Goal: Navigation & Orientation: Find specific page/section

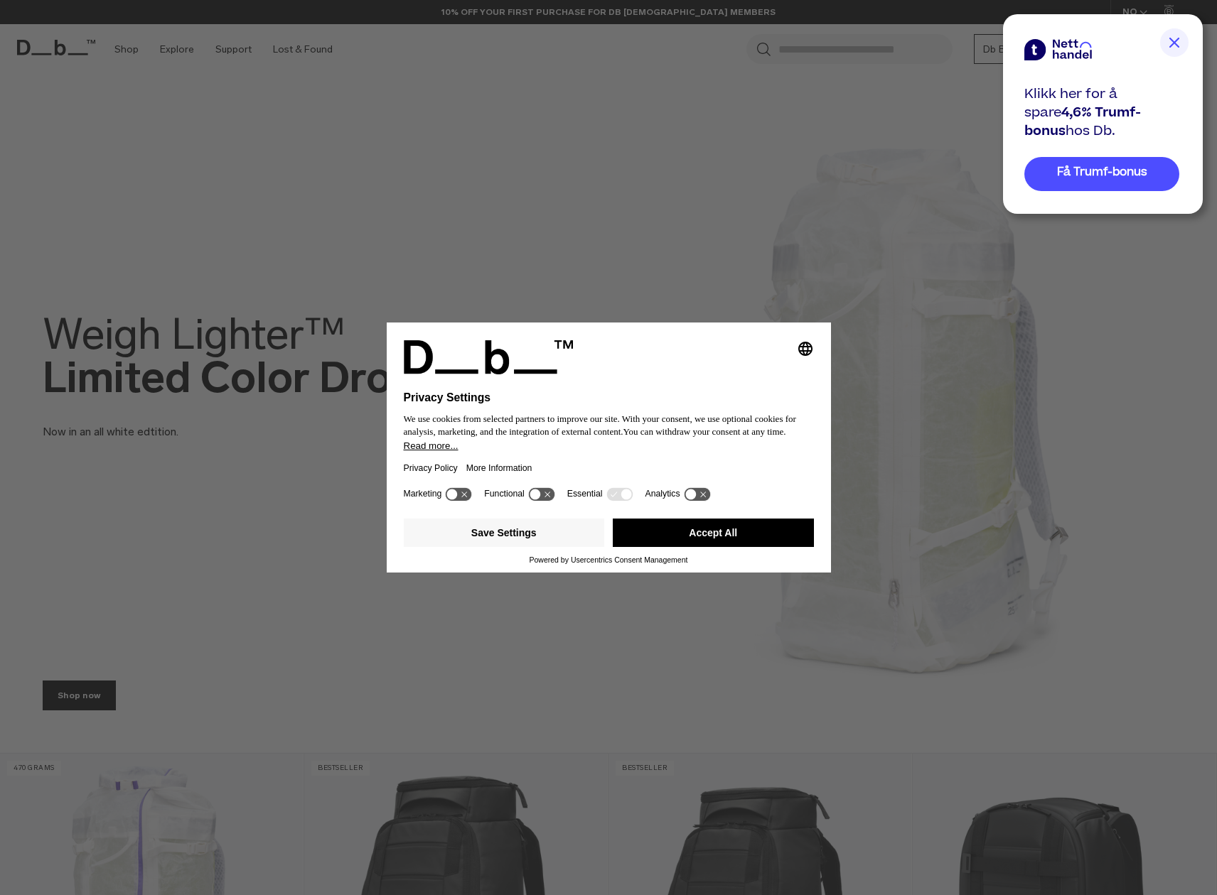
click at [1172, 38] on img at bounding box center [1174, 42] width 28 height 28
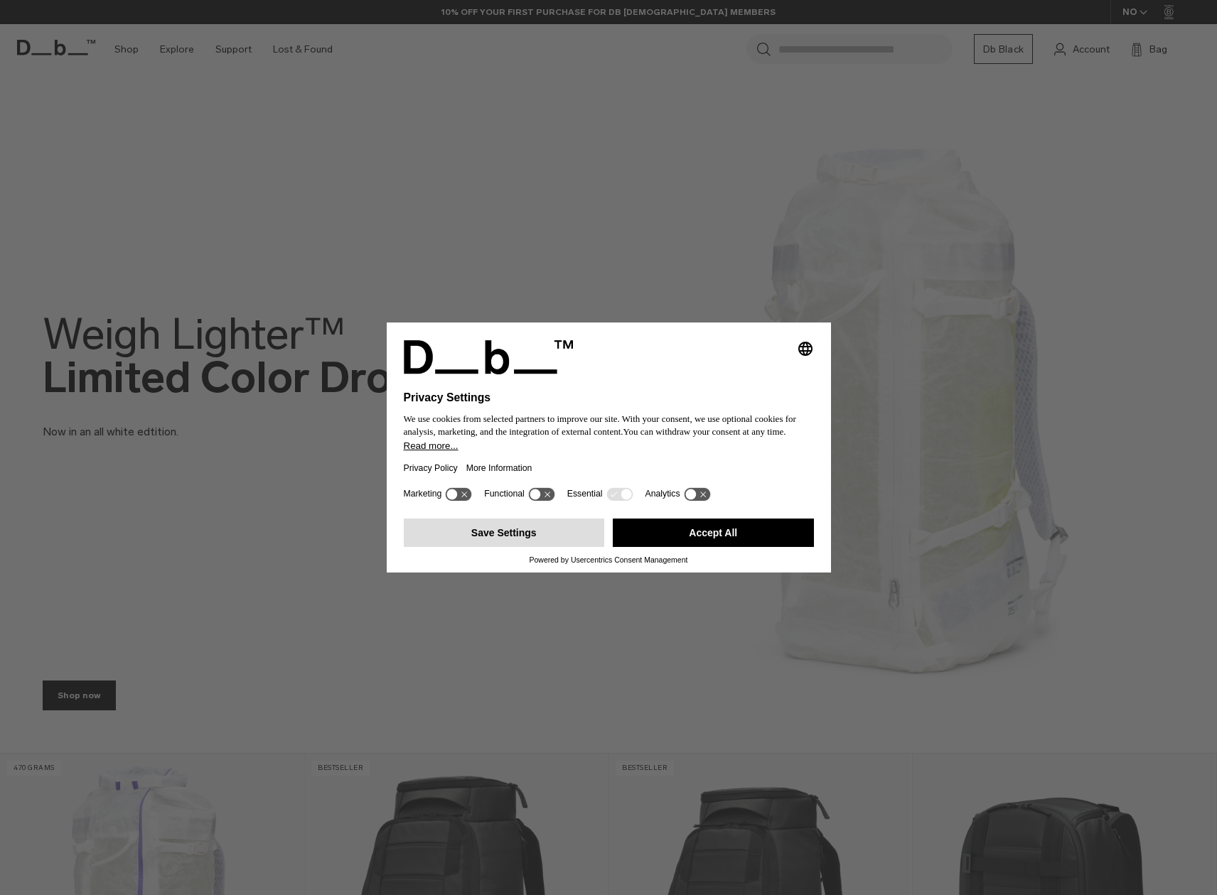
click at [514, 540] on button "Save Settings" at bounding box center [504, 533] width 201 height 28
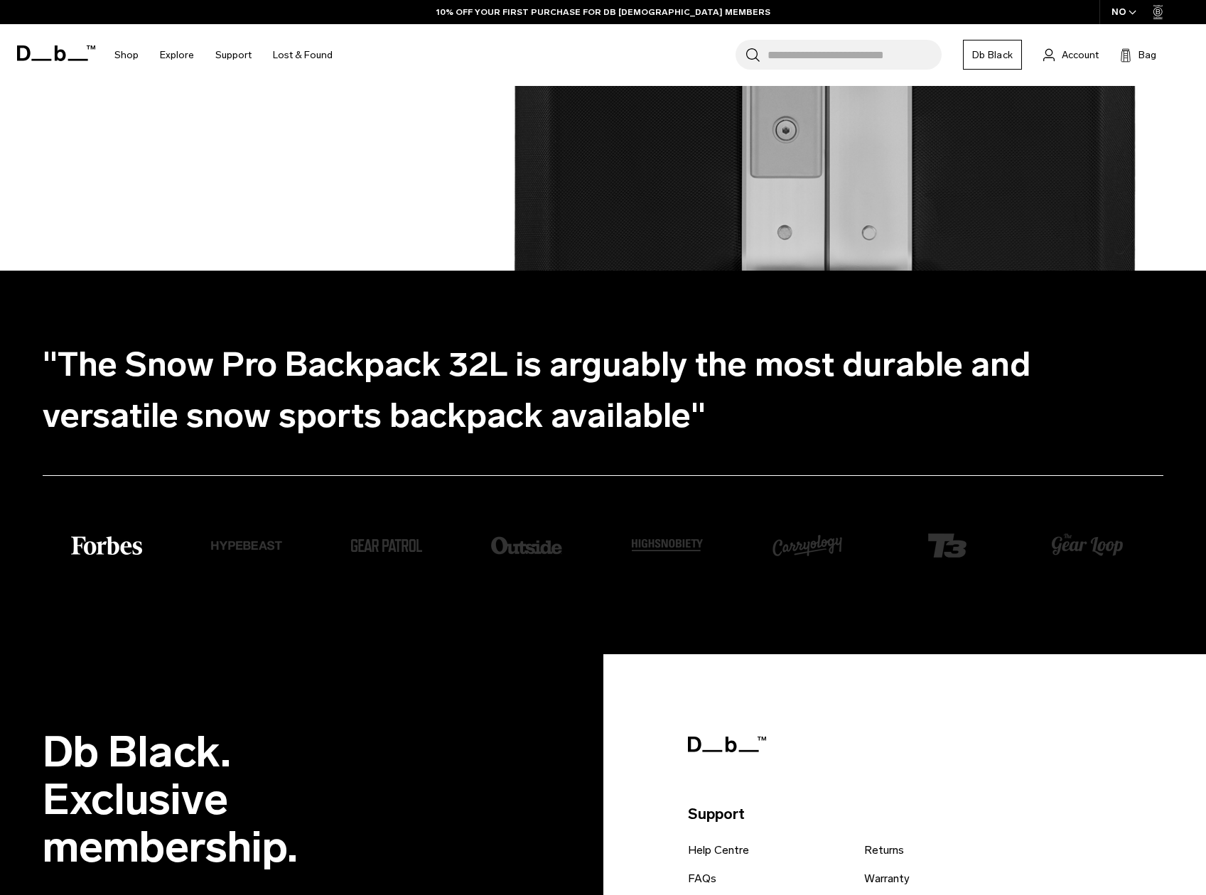
scroll to position [2981, 0]
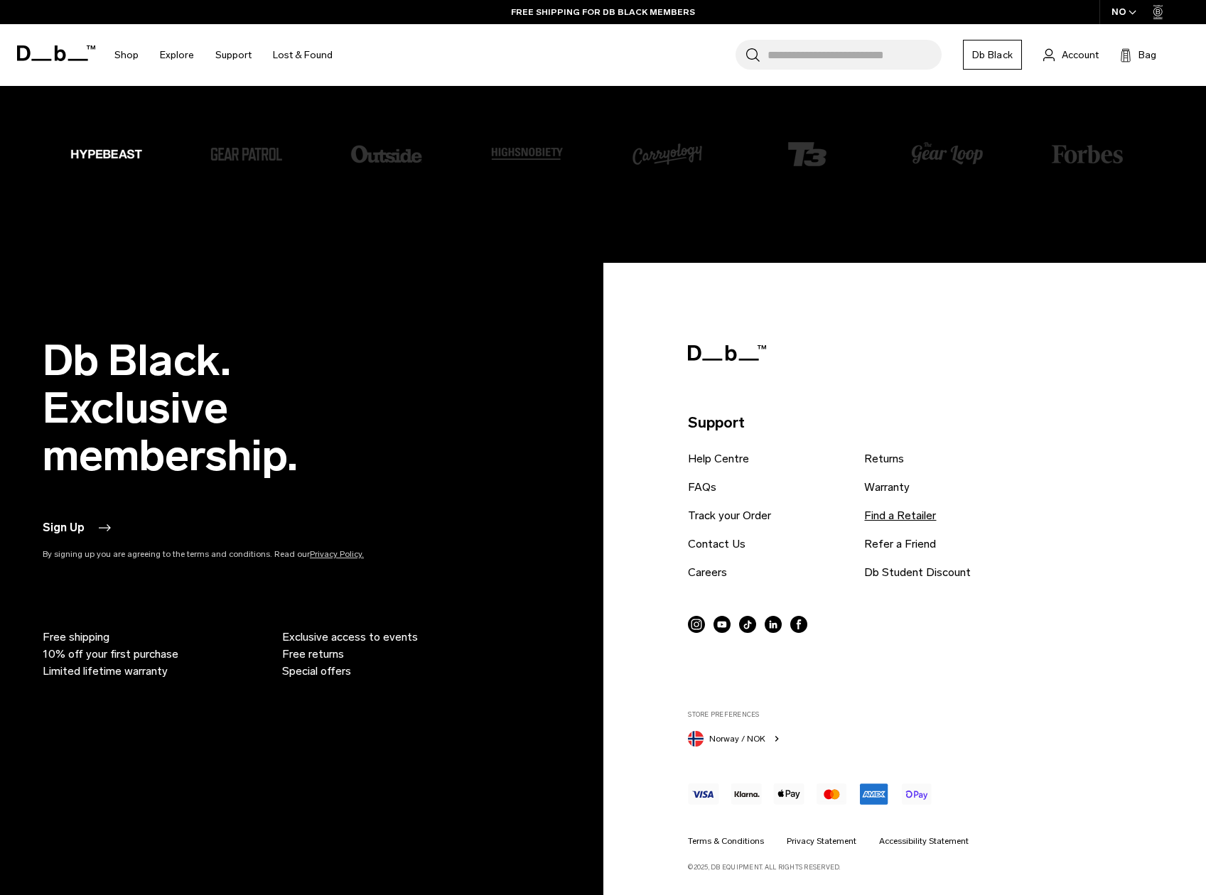
click at [897, 511] on link "Find a Retailer" at bounding box center [900, 515] width 72 height 17
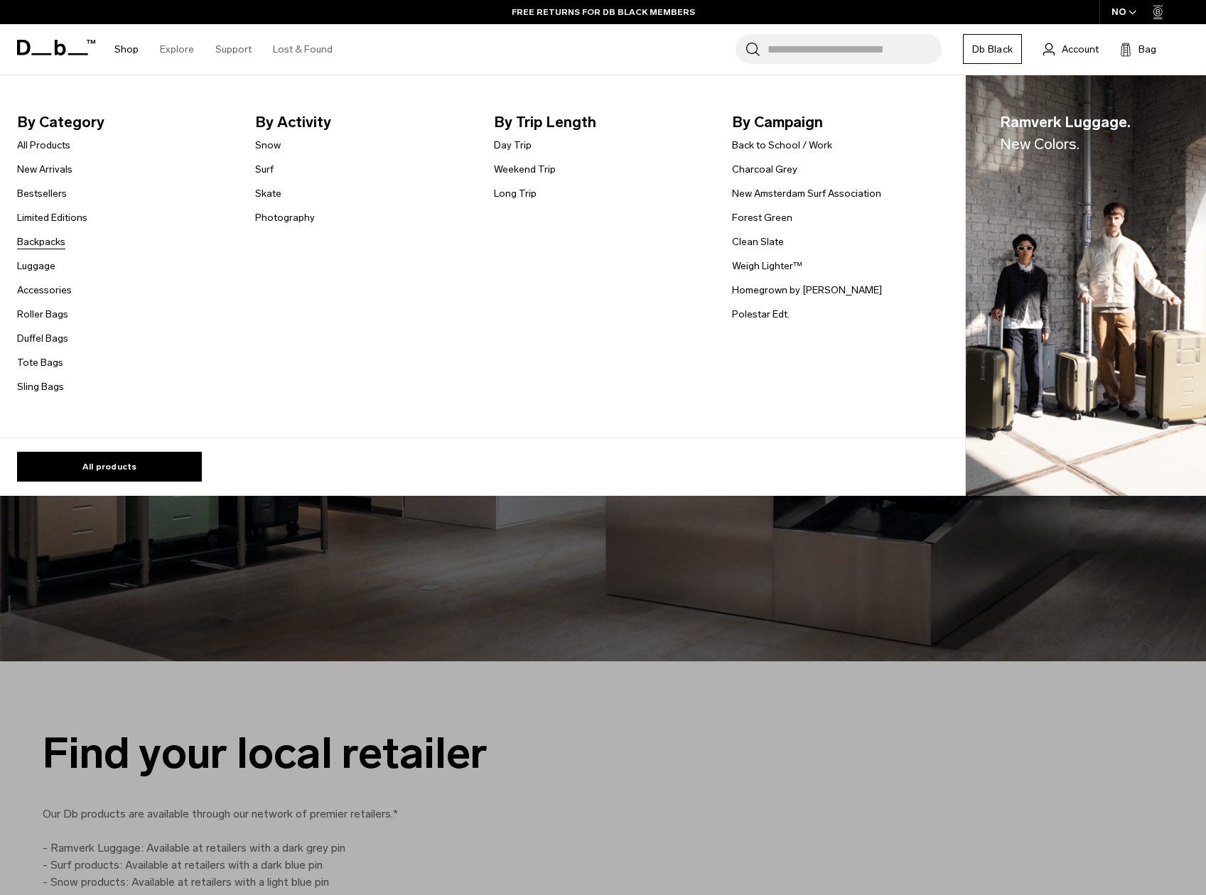
click at [42, 238] on link "Backpacks" at bounding box center [41, 242] width 48 height 15
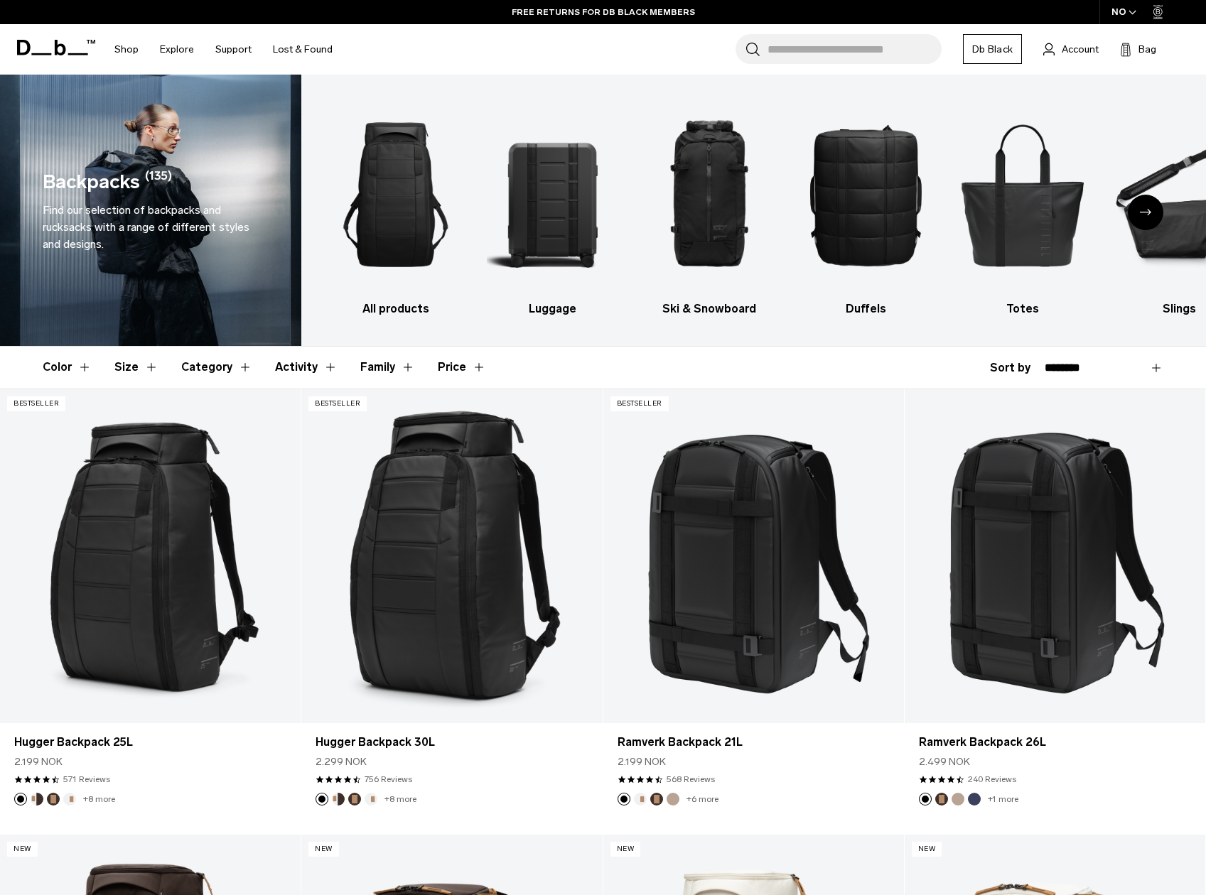
click at [1152, 215] on div "Next slide" at bounding box center [1146, 213] width 36 height 36
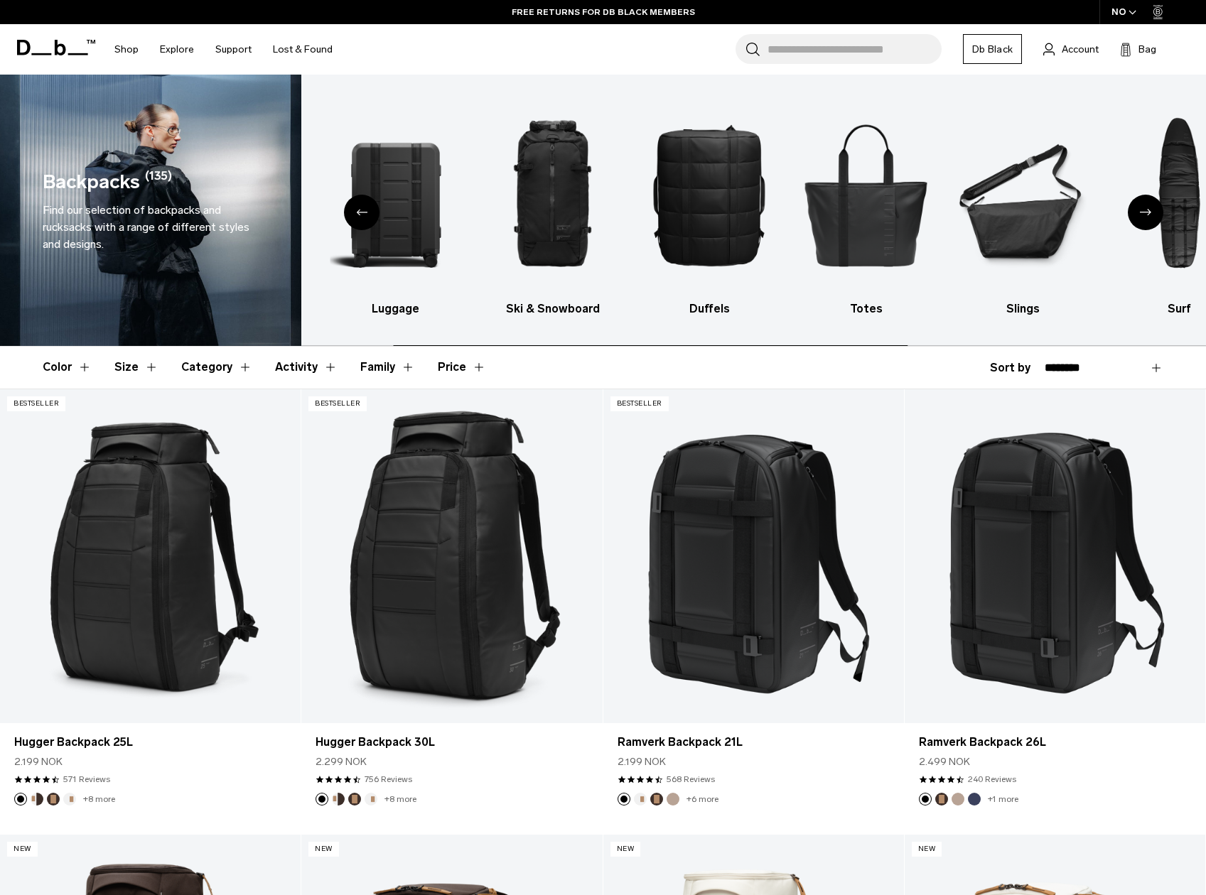
click at [1152, 215] on div "Next slide" at bounding box center [1146, 213] width 36 height 36
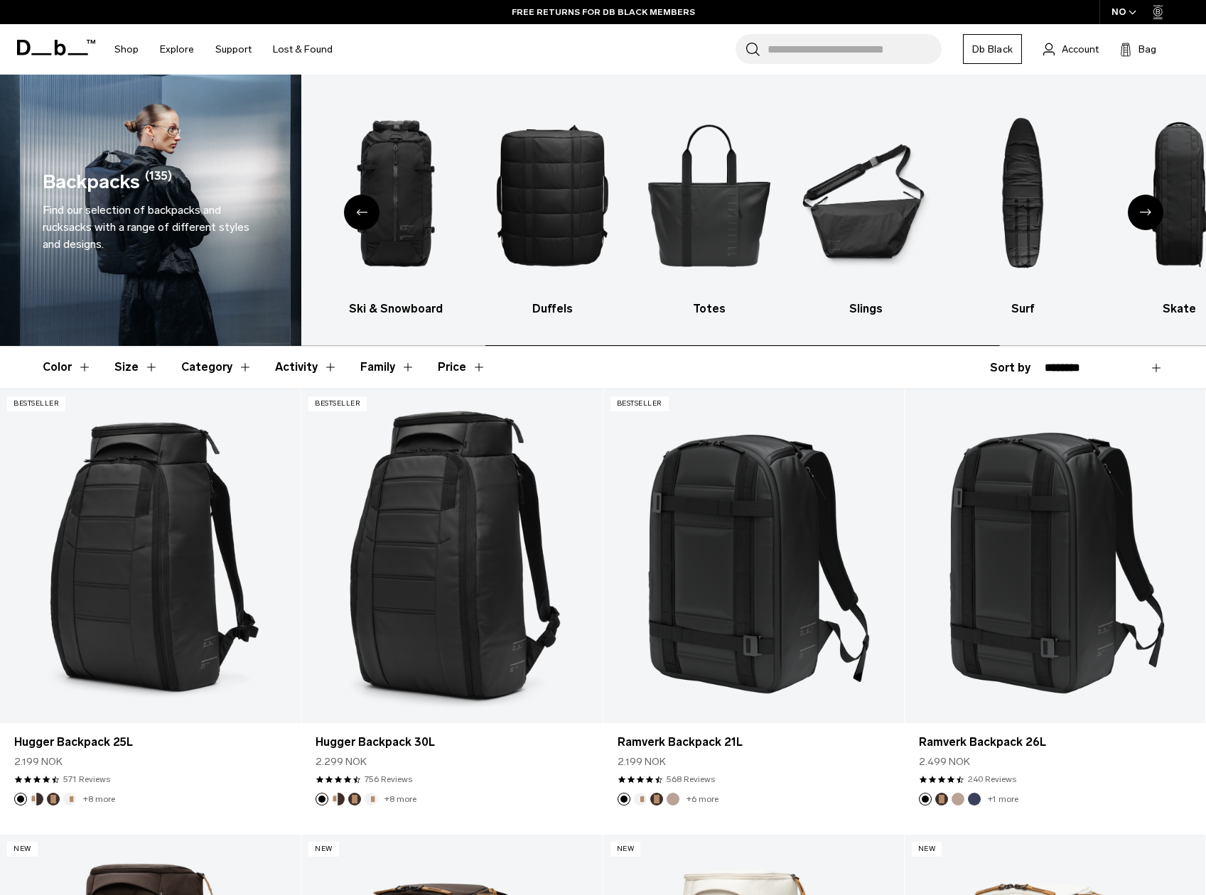
click at [1152, 215] on div "Next slide" at bounding box center [1146, 213] width 36 height 36
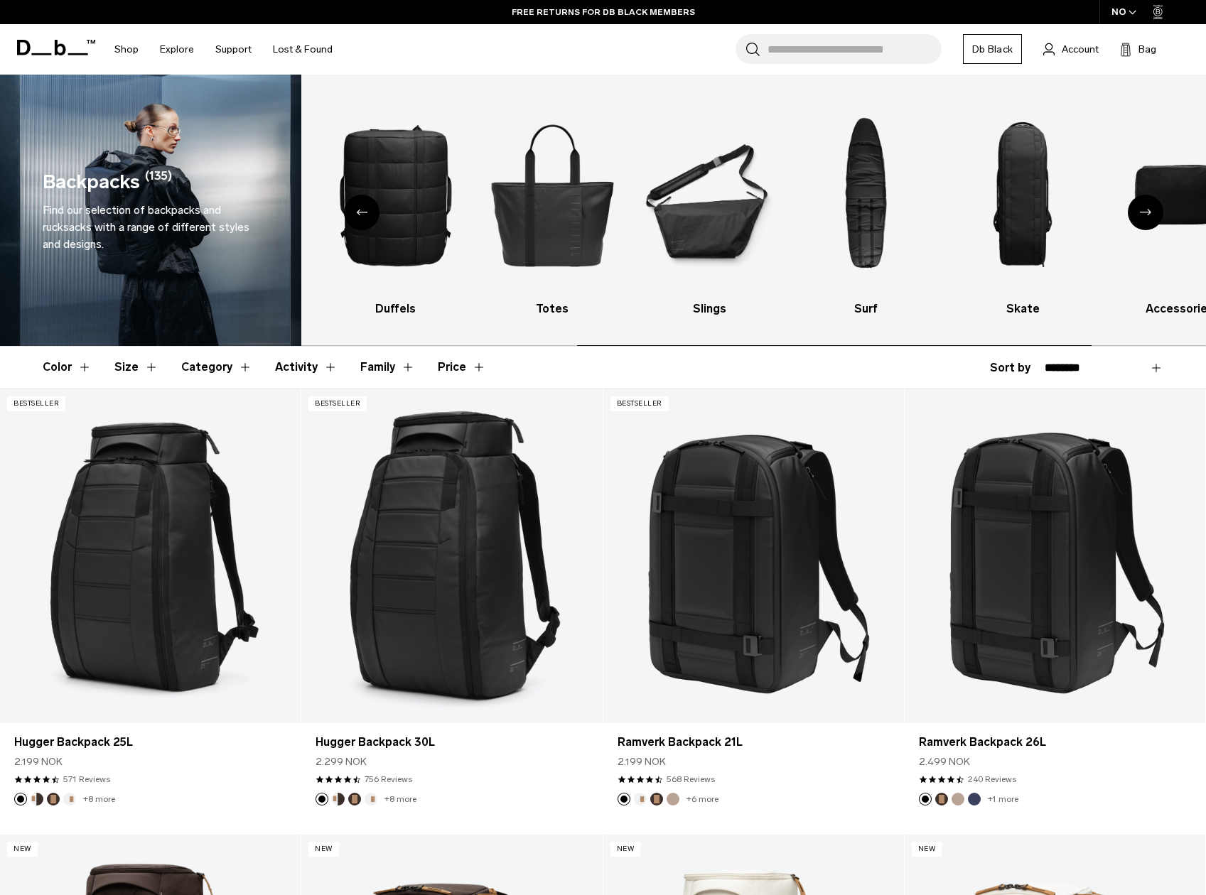
click at [1152, 215] on div "Next slide" at bounding box center [1146, 213] width 36 height 36
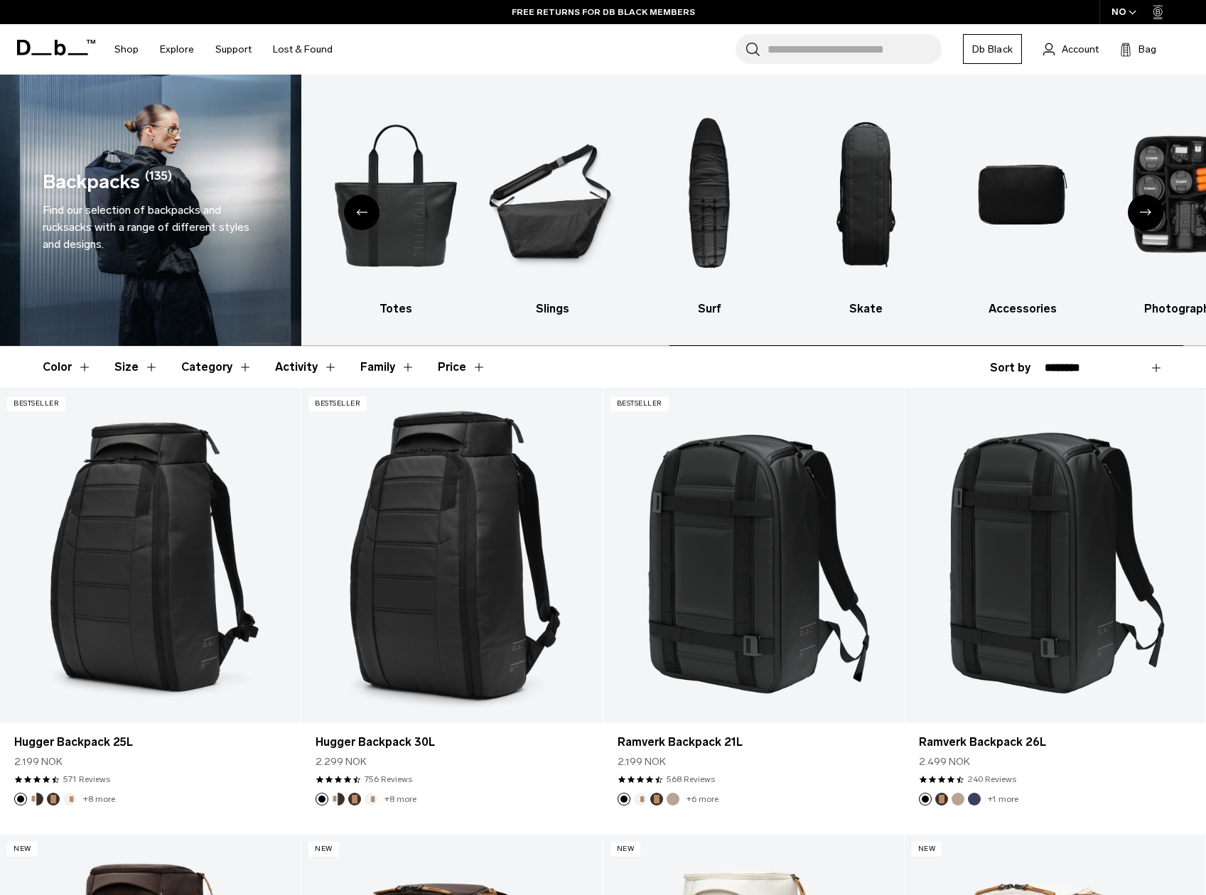
click at [1152, 215] on div "Next slide" at bounding box center [1146, 213] width 36 height 36
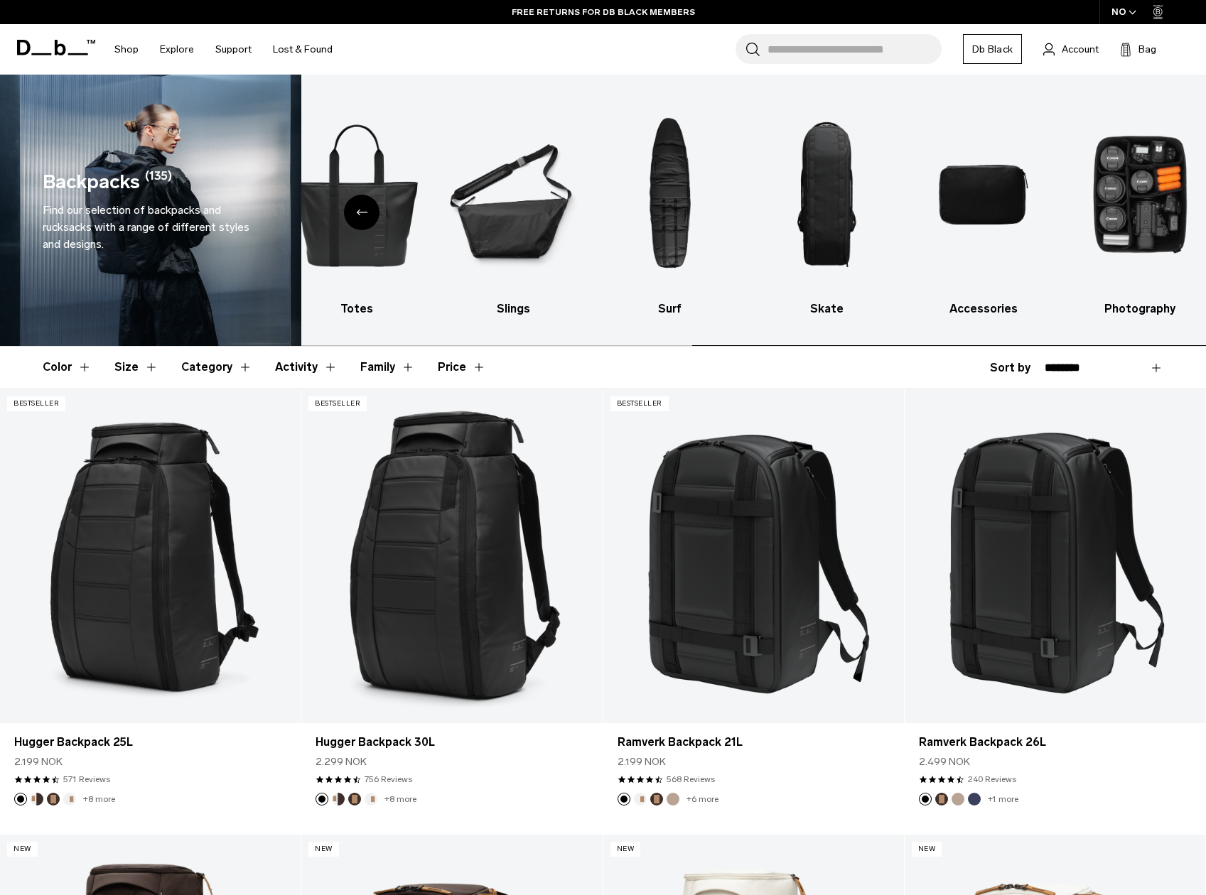
click at [1152, 215] on img "10 / 10" at bounding box center [1141, 195] width 132 height 198
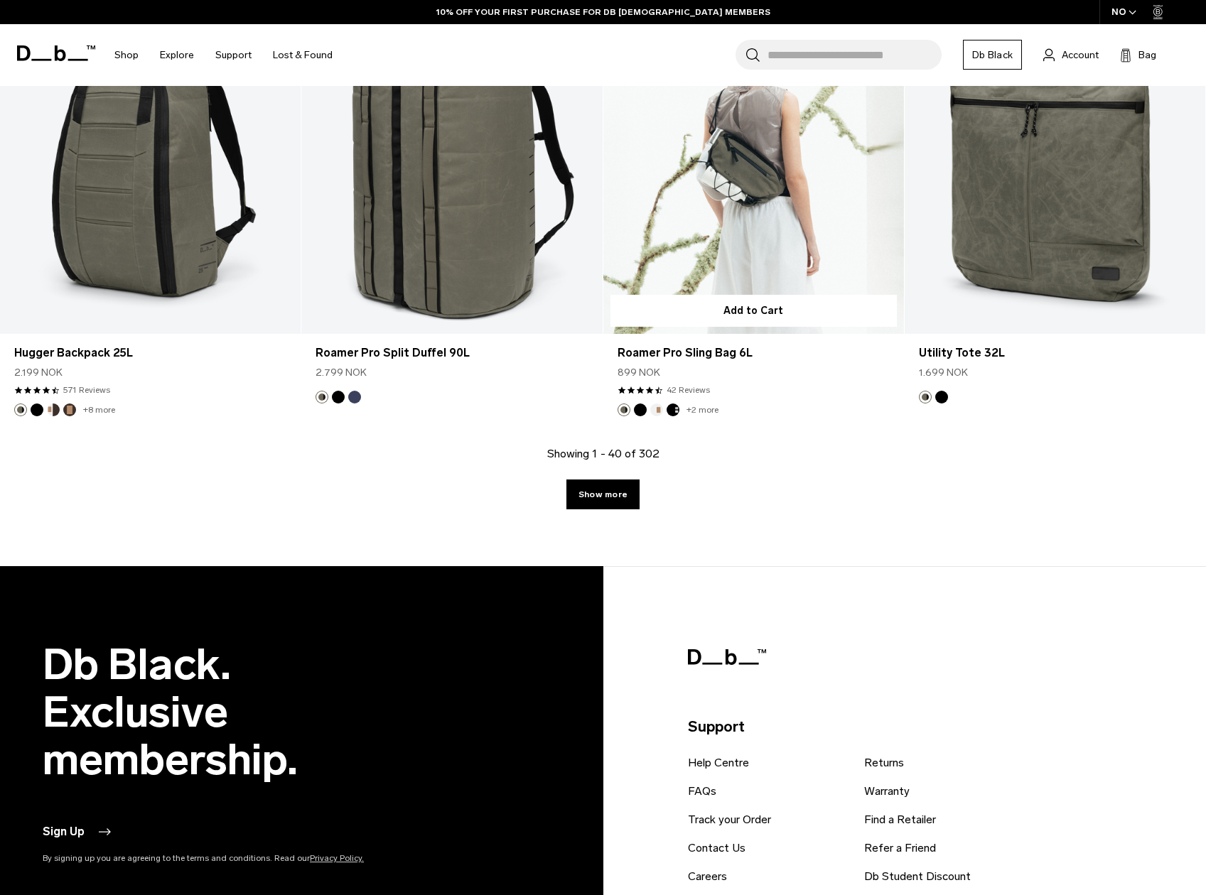
scroll to position [5152, 0]
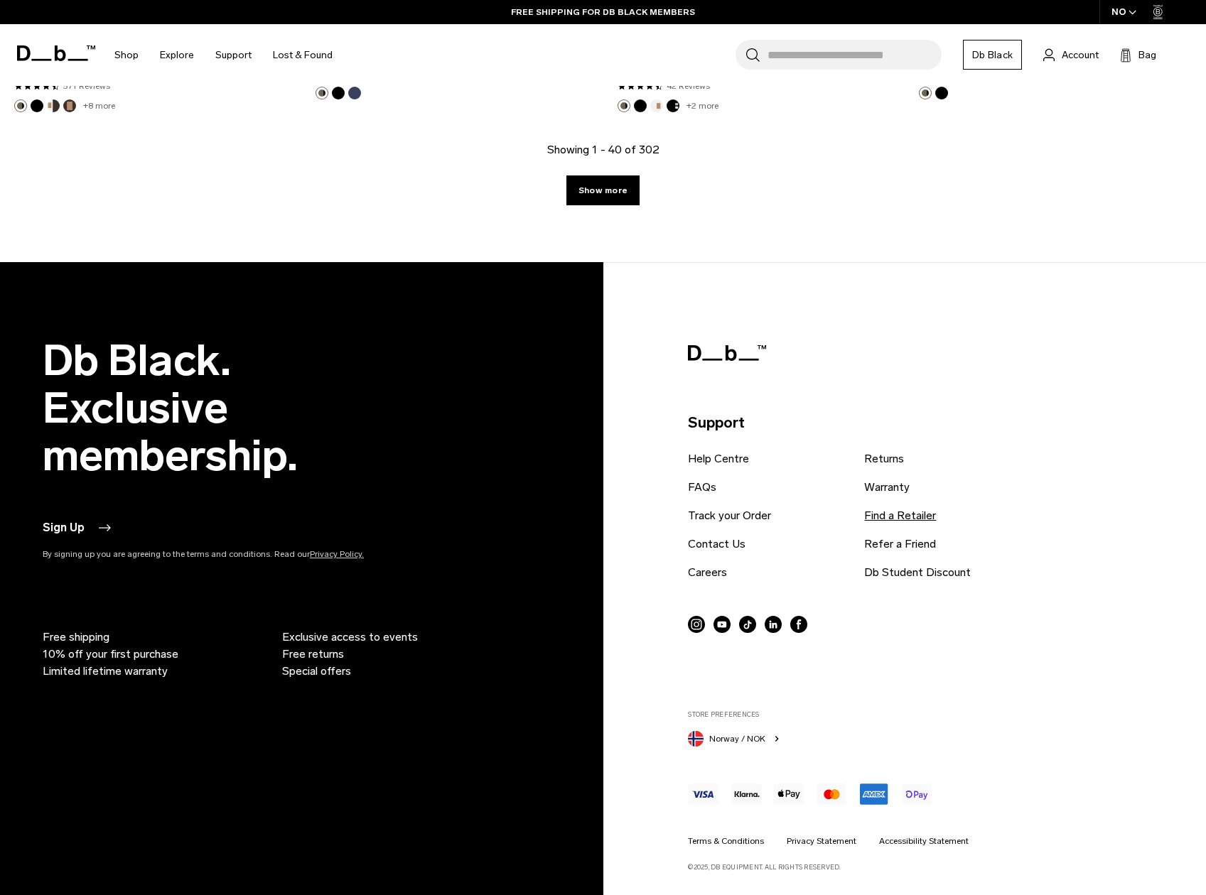
click at [898, 520] on link "Find a Retailer" at bounding box center [900, 515] width 72 height 17
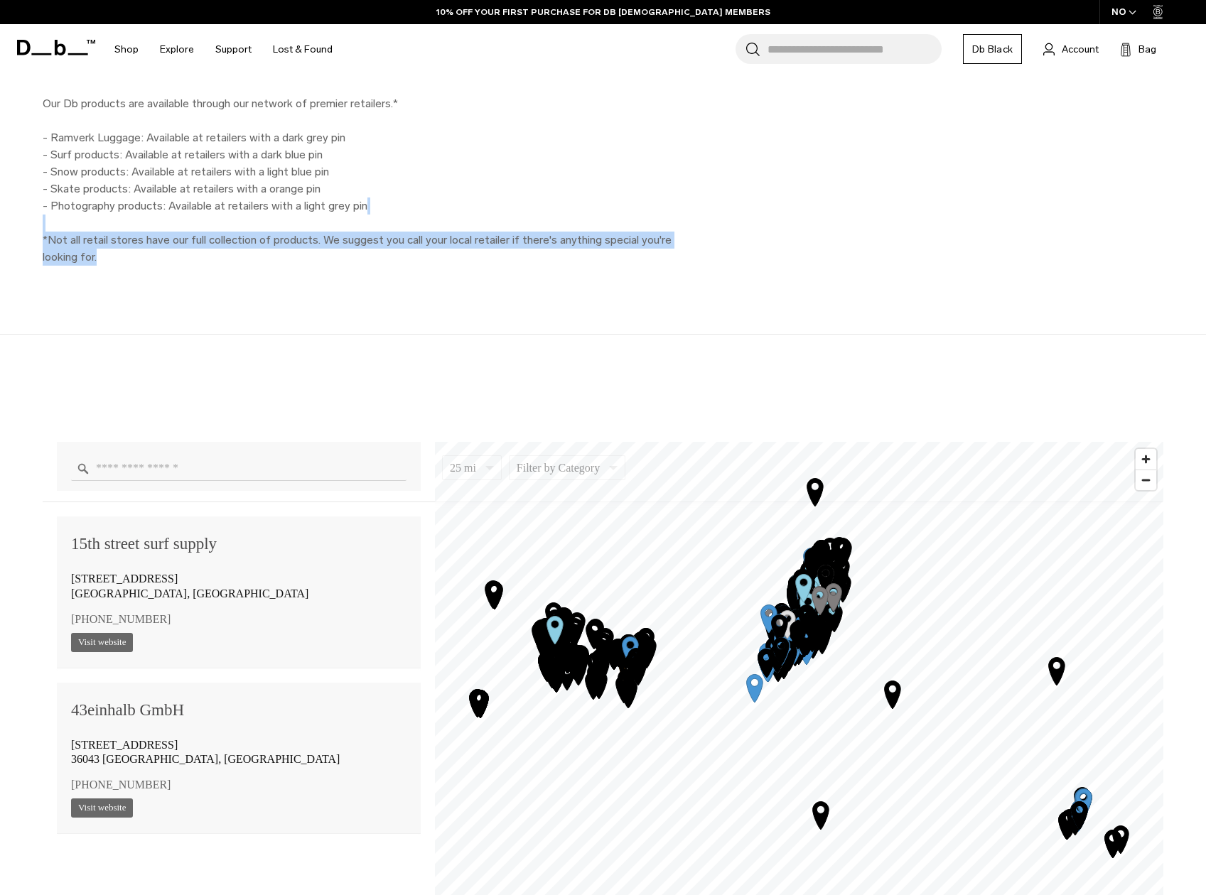
drag, startPoint x: 279, startPoint y: 258, endPoint x: 106, endPoint y: 163, distance: 197.5
click at [107, 165] on div "Find your local retailer Our Db products are available through our network of p…" at bounding box center [603, 143] width 1206 height 384
click at [105, 161] on p "Our Db products are available through our network of premier retailers.* - Ramv…" at bounding box center [363, 180] width 640 height 171
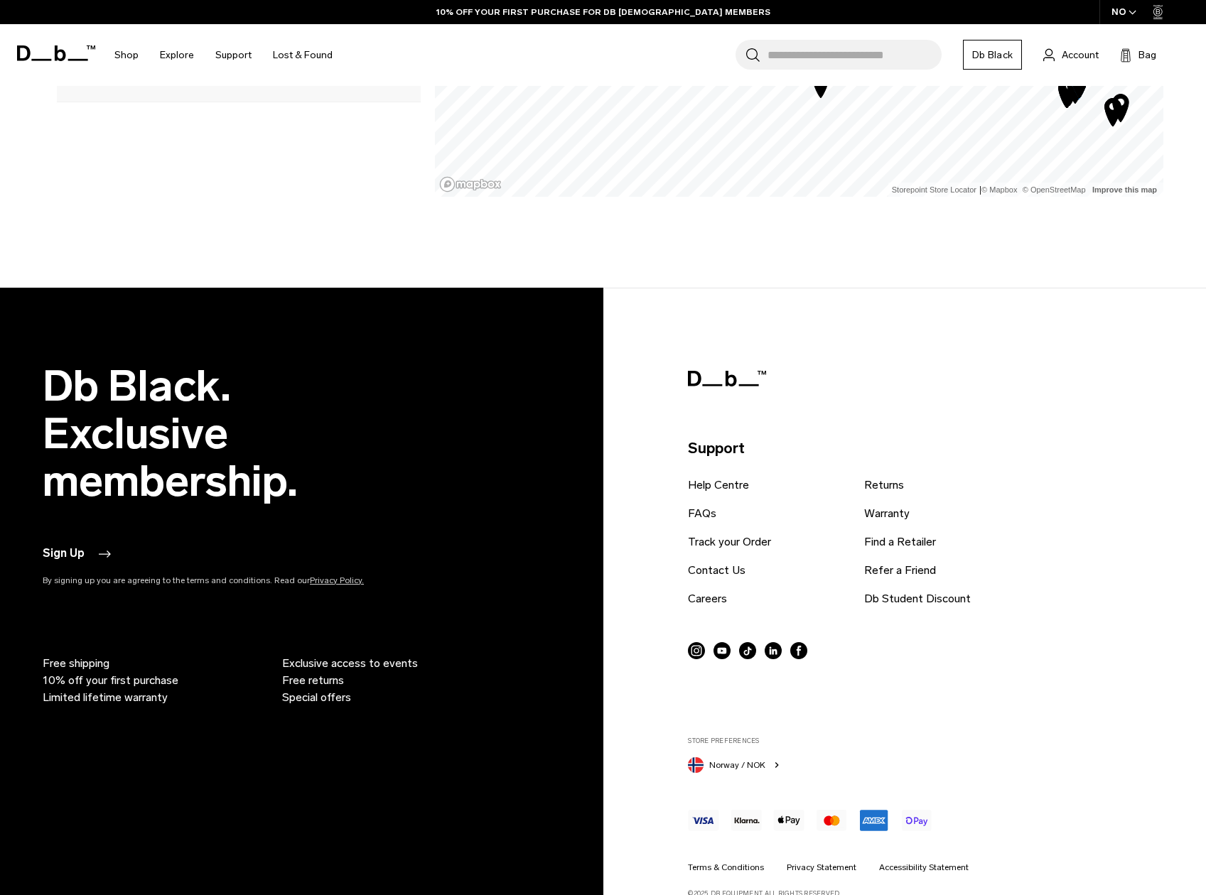
scroll to position [1468, 0]
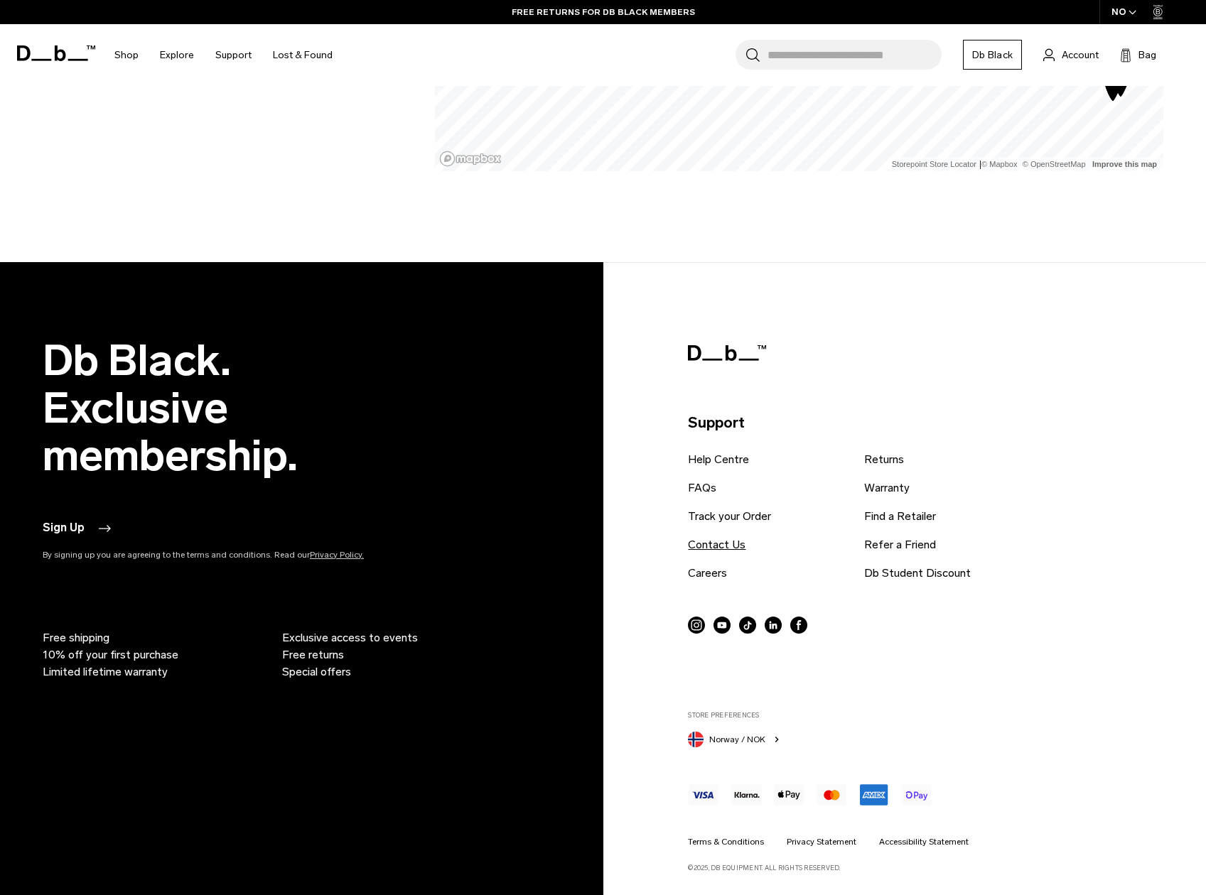
click at [713, 537] on link "Contact Us" at bounding box center [717, 545] width 58 height 17
